Goal: Transaction & Acquisition: Register for event/course

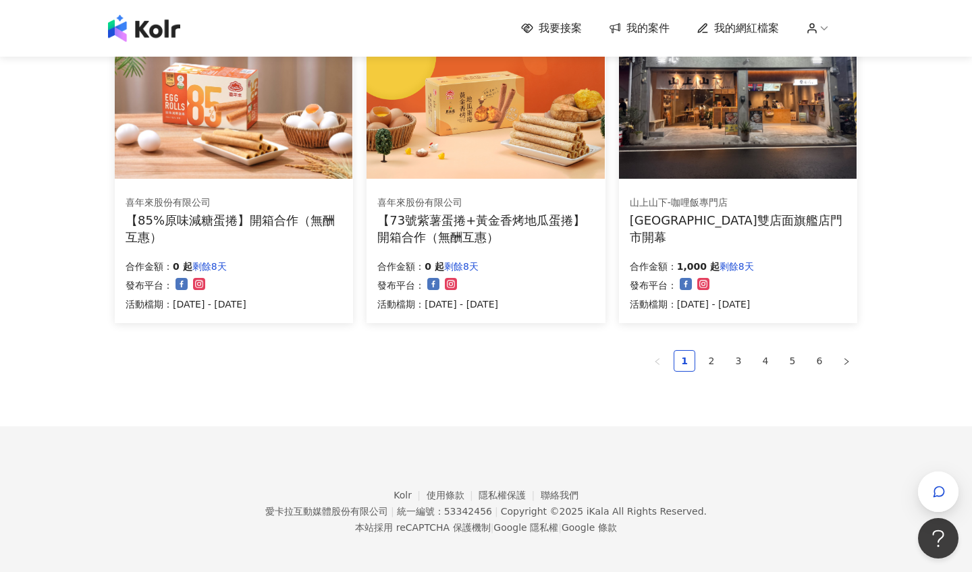
click at [712, 356] on link "2" at bounding box center [711, 361] width 20 height 20
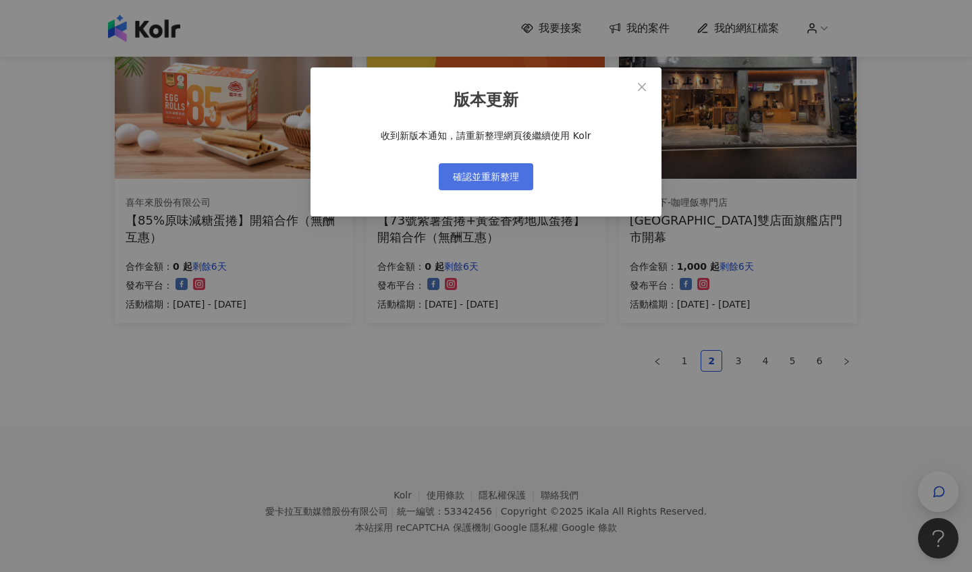
click at [493, 181] on span "確認並重新整理" at bounding box center [486, 176] width 66 height 11
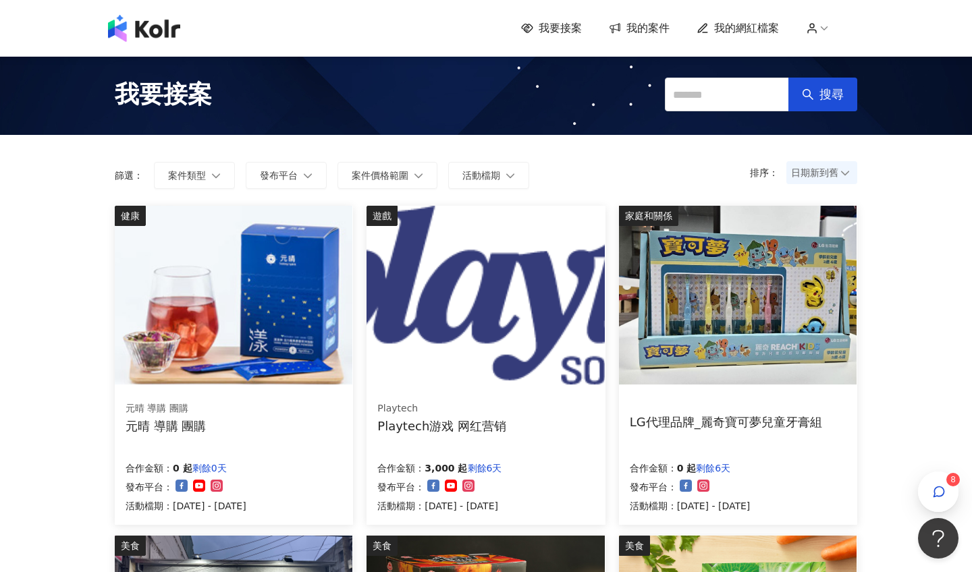
click at [549, 332] on img at bounding box center [484, 295] width 237 height 179
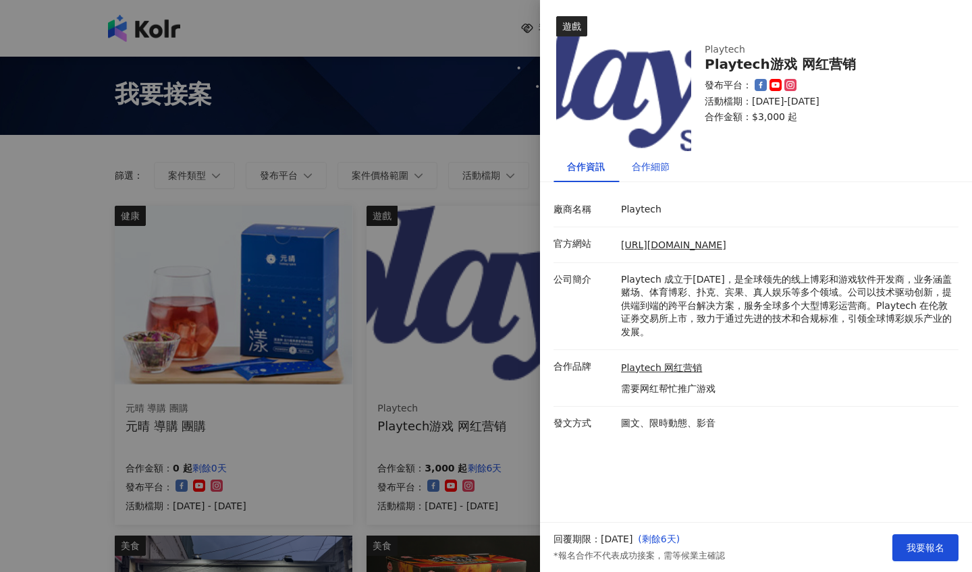
click at [641, 170] on div "合作細節" at bounding box center [651, 166] width 38 height 15
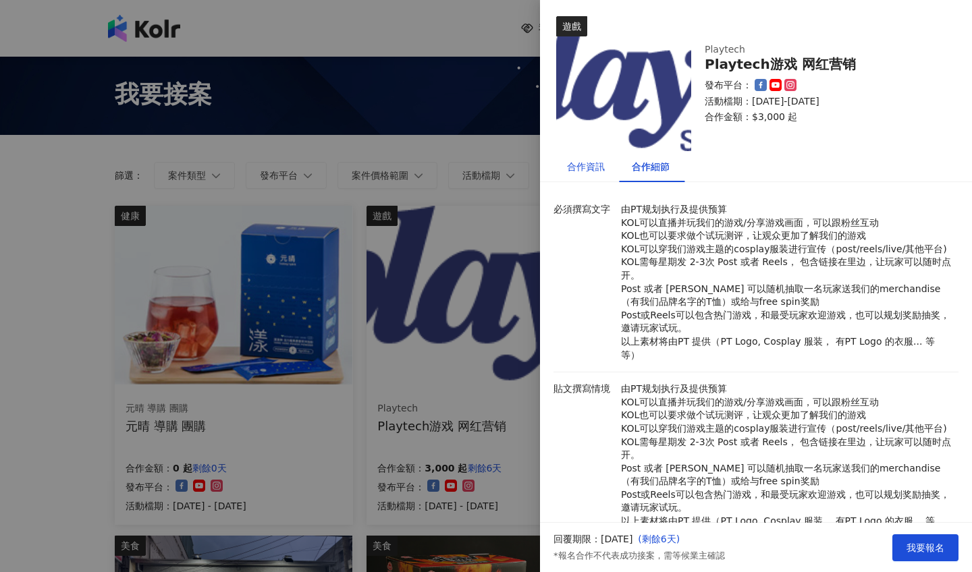
click at [588, 161] on div "合作資訊" at bounding box center [586, 166] width 38 height 15
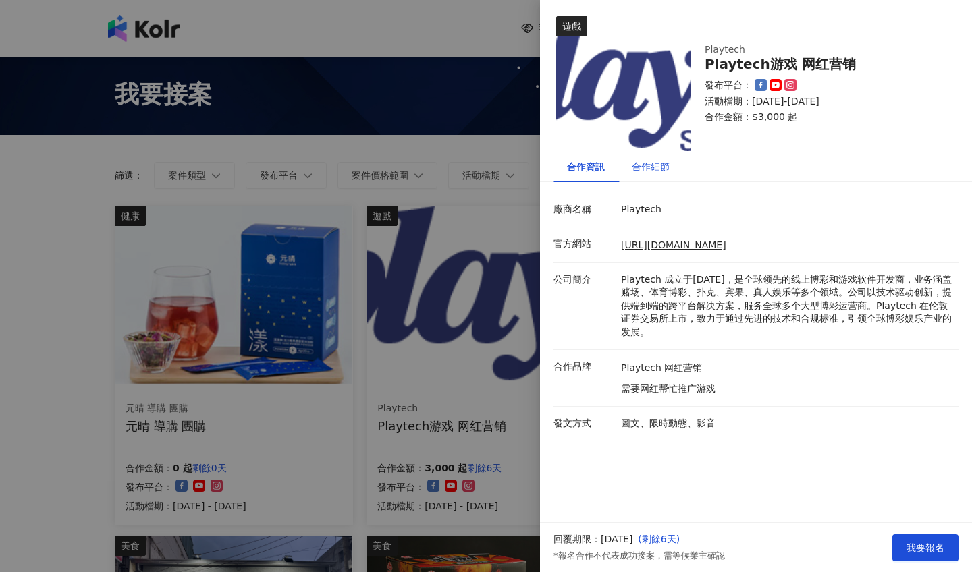
click at [636, 168] on div "合作細節" at bounding box center [651, 166] width 38 height 15
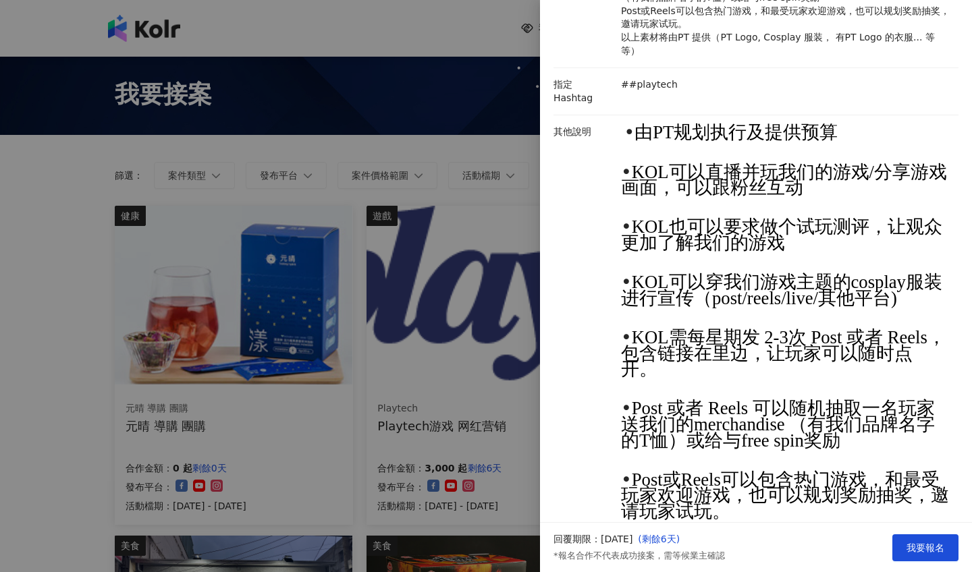
scroll to position [483, 0]
click at [408, 310] on div at bounding box center [486, 286] width 972 height 572
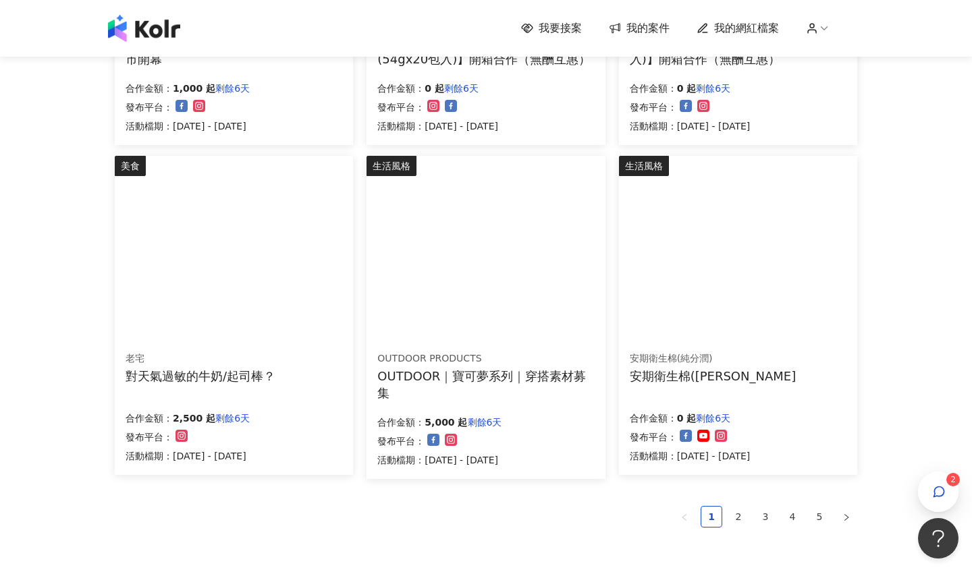
scroll to position [715, 0]
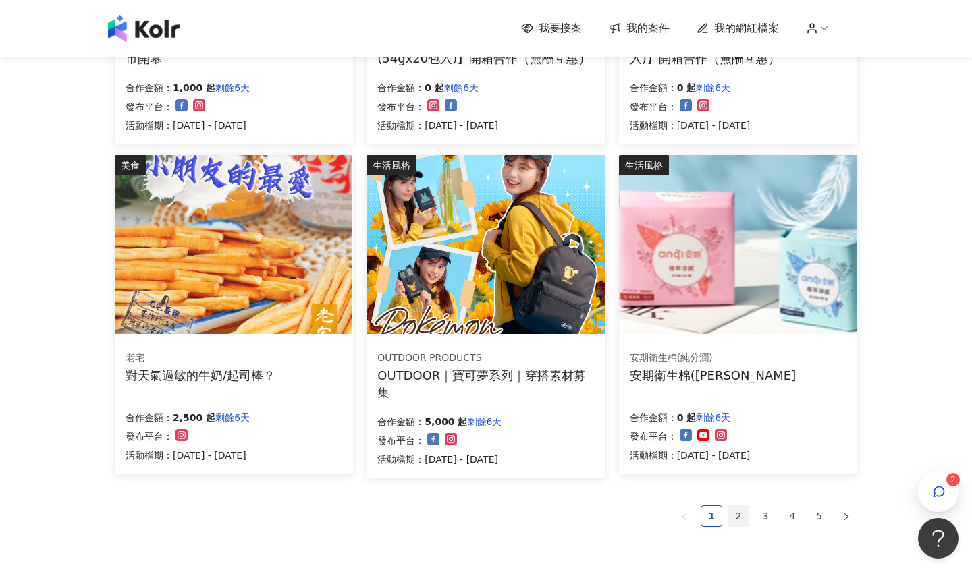
click at [731, 507] on link "2" at bounding box center [738, 516] width 20 height 20
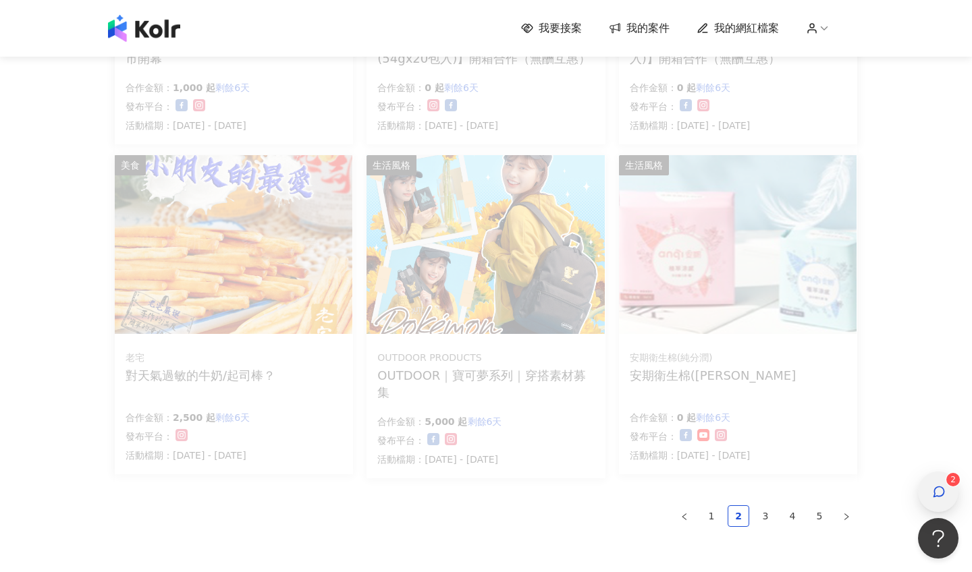
click at [938, 496] on icon "button" at bounding box center [939, 492] width 10 height 10
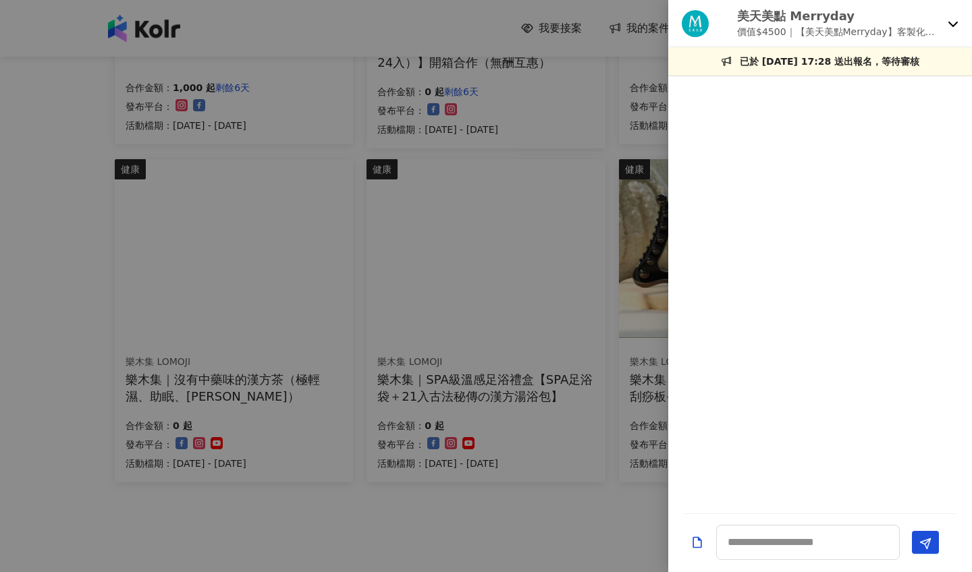
scroll to position [690, 0]
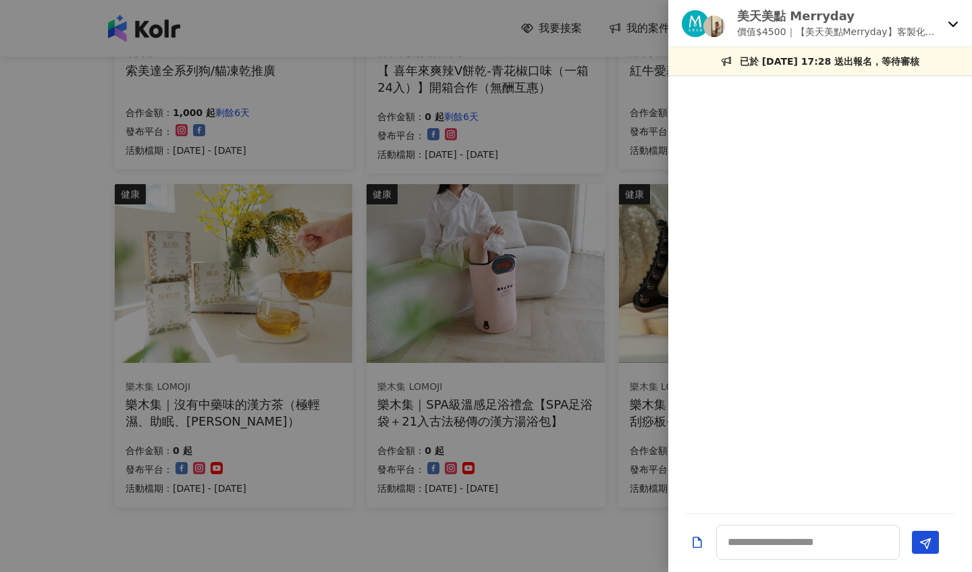
click at [924, 28] on p "價值$4500｜【美天美點Merryday】客製化保健品自由搭配（REELS開箱）" at bounding box center [839, 31] width 205 height 15
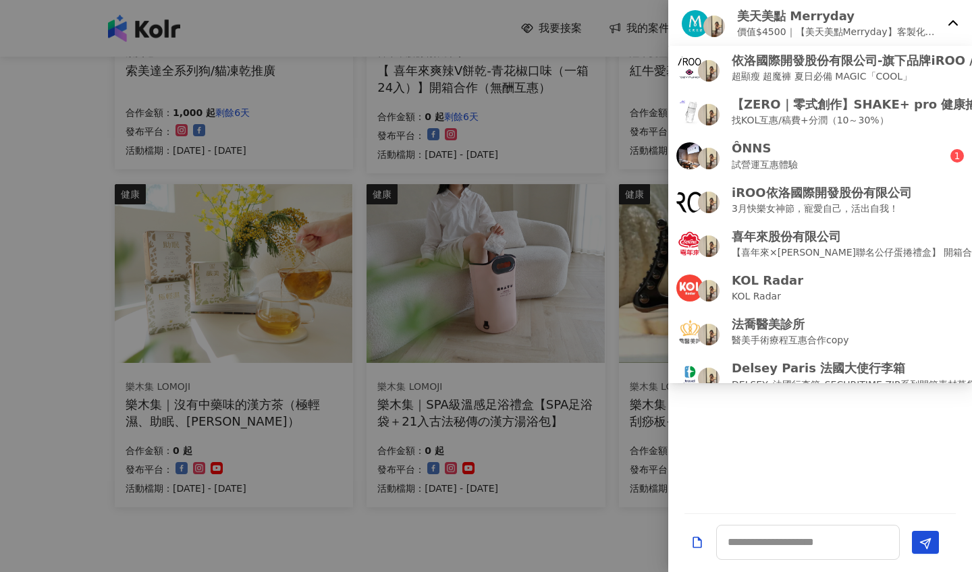
click at [945, 28] on div "美天美點 Merryday 價值$4500｜【美天美點Merryday】客製化保健品自由搭配（REELS開箱）" at bounding box center [820, 23] width 304 height 47
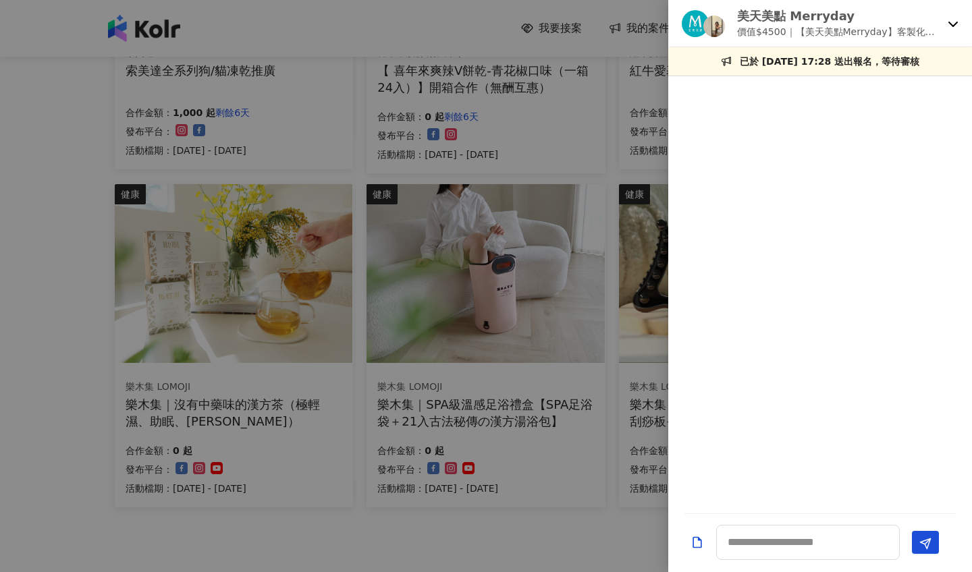
click at [945, 28] on div "美天美點 Merryday 價值$4500｜【美天美點Merryday】客製化保健品自由搭配（REELS開箱）" at bounding box center [820, 23] width 304 height 47
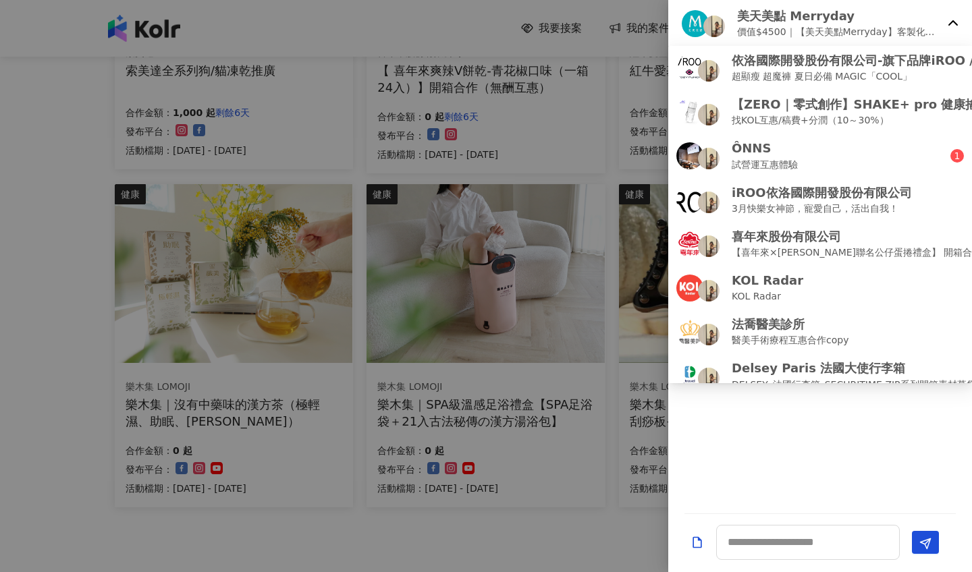
click at [949, 23] on icon at bounding box center [952, 23] width 11 height 11
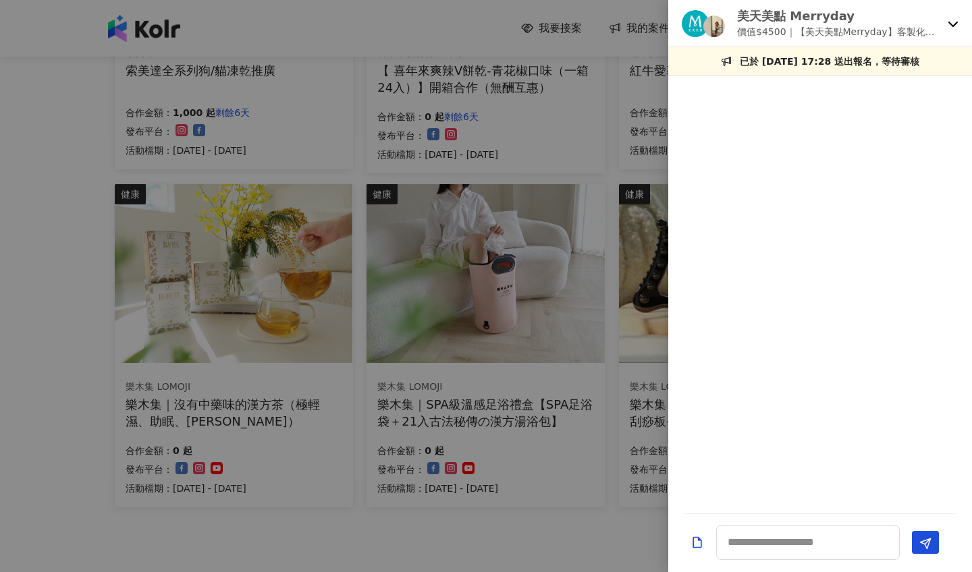
click at [397, 341] on div at bounding box center [486, 286] width 972 height 572
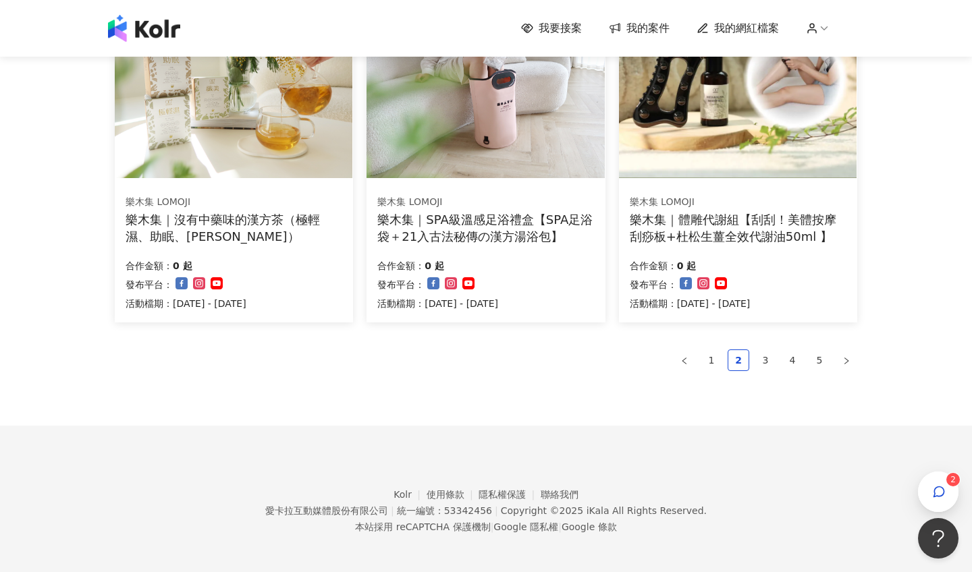
scroll to position [874, 0]
click at [764, 355] on link "3" at bounding box center [765, 361] width 20 height 20
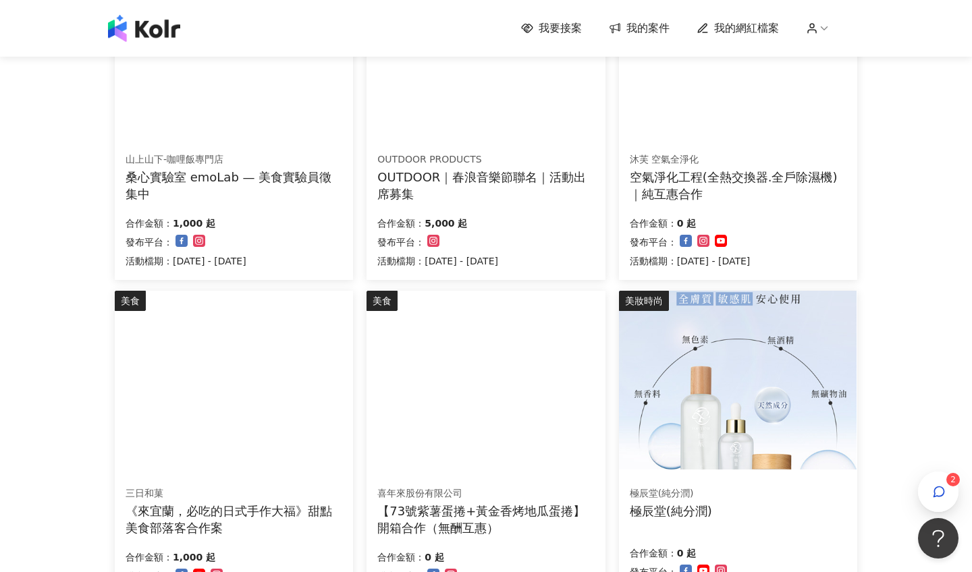
scroll to position [250, 0]
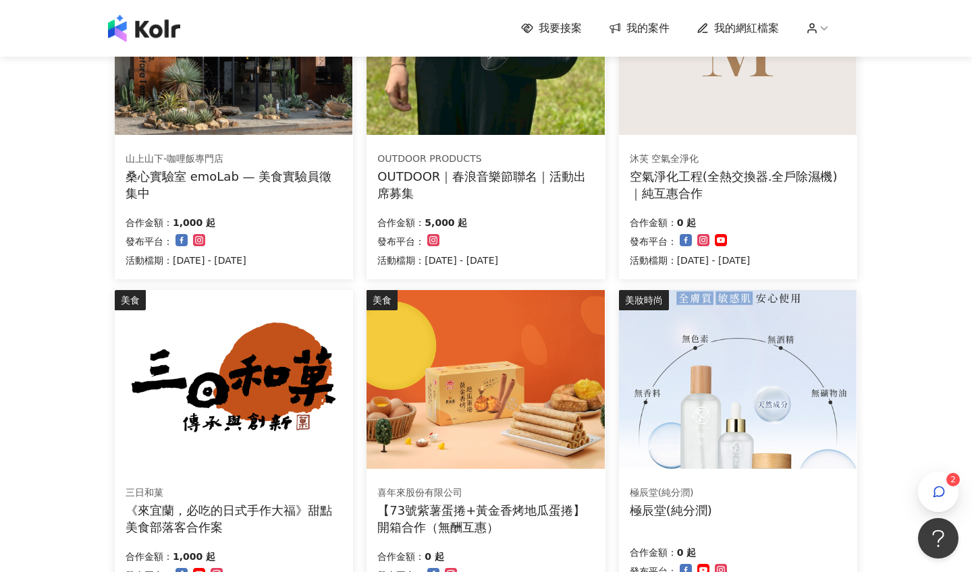
click at [491, 119] on img at bounding box center [484, 45] width 237 height 179
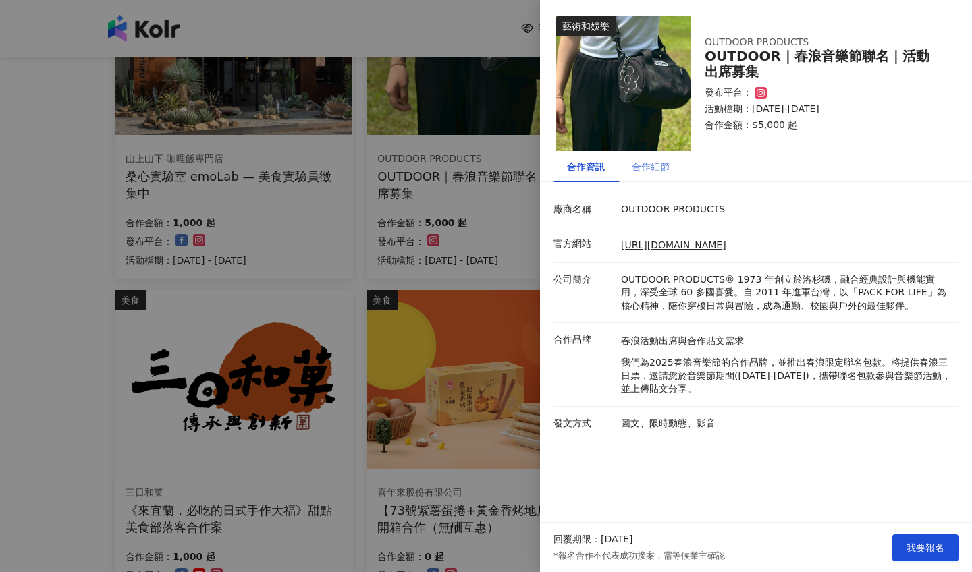
click at [656, 175] on div "合作細節" at bounding box center [650, 166] width 65 height 31
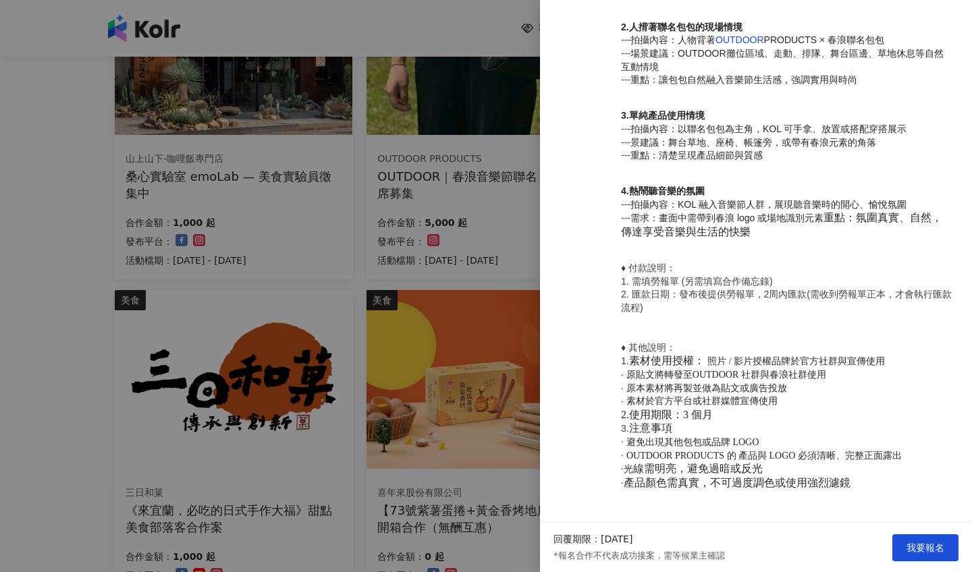
scroll to position [844, 0]
click at [901, 543] on button "我要報名" at bounding box center [925, 547] width 66 height 27
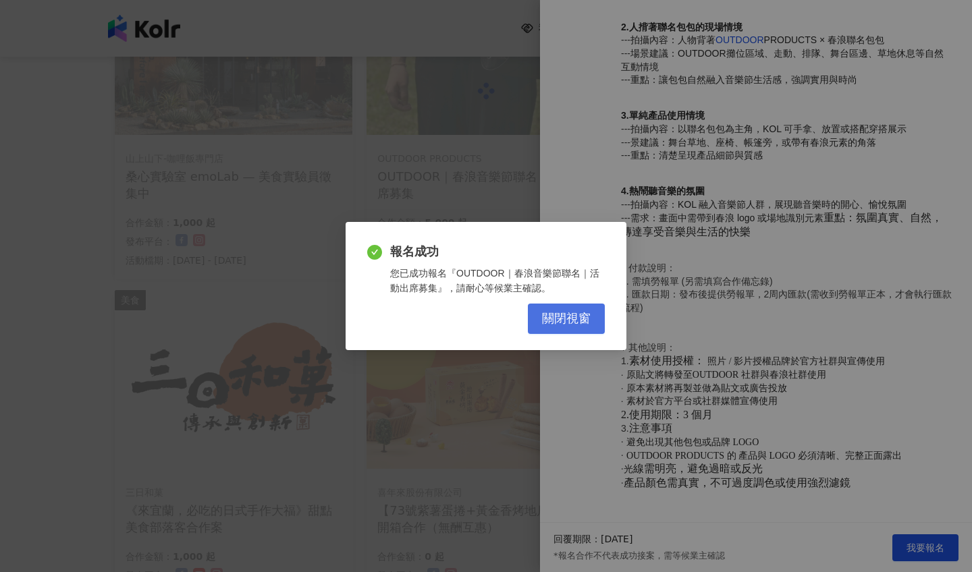
click at [548, 321] on span "關閉視窗" at bounding box center [566, 319] width 49 height 15
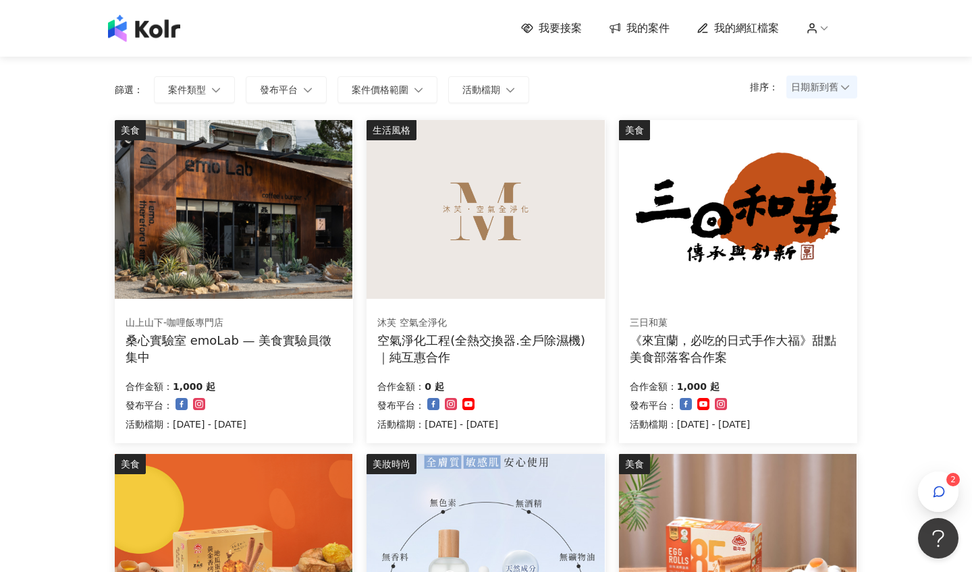
scroll to position [86, 0]
